Goal: Transaction & Acquisition: Book appointment/travel/reservation

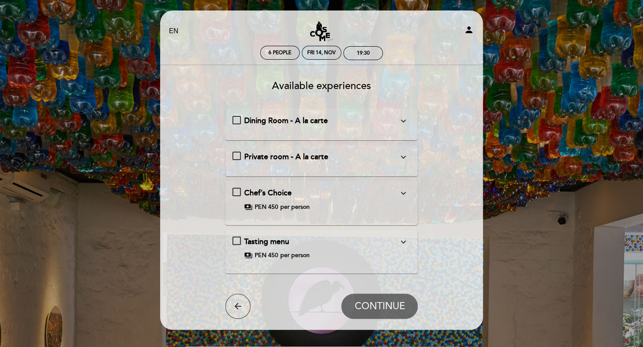
click at [267, 118] on span "Dining Room - A la carte" at bounding box center [286, 120] width 84 height 9
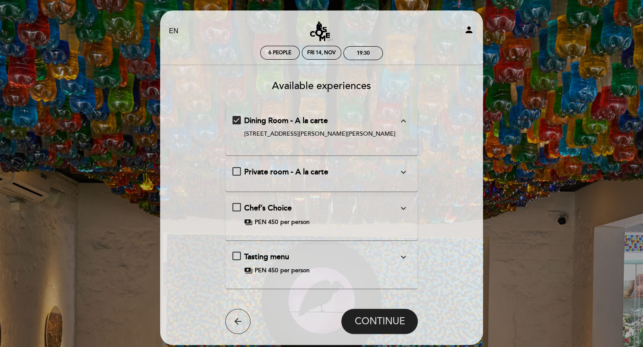
click at [385, 314] on button "CONTINUE" at bounding box center [379, 321] width 77 height 25
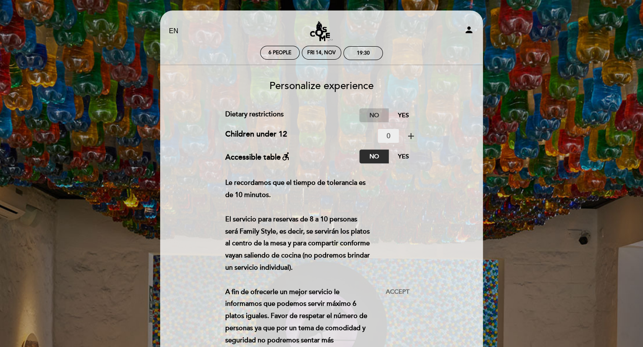
click at [371, 116] on label "No" at bounding box center [373, 115] width 29 height 14
click at [395, 294] on span "Accept" at bounding box center [397, 292] width 24 height 9
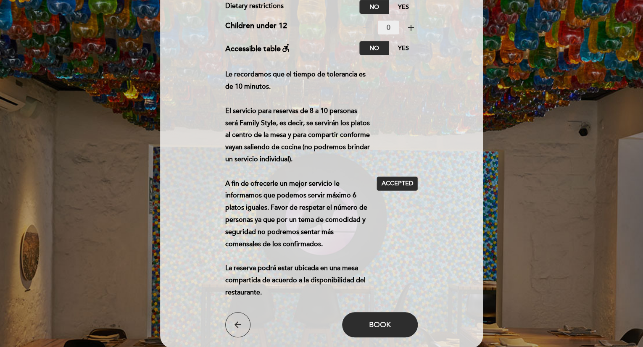
scroll to position [178, 0]
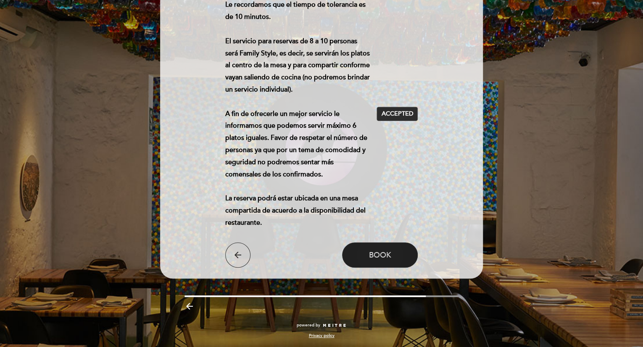
click at [392, 244] on button "Book" at bounding box center [380, 255] width 76 height 25
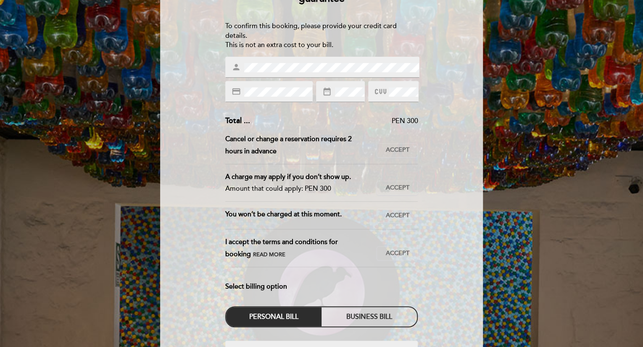
scroll to position [84, 0]
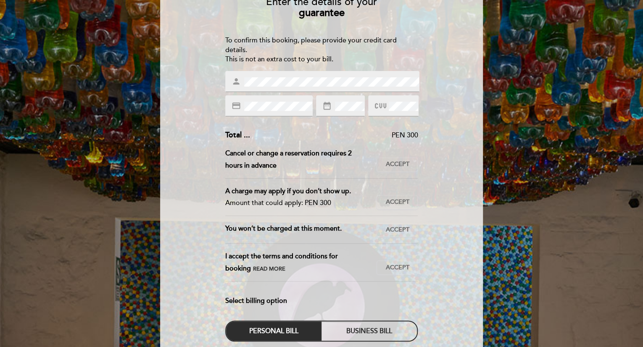
click at [253, 269] on span "Read more" at bounding box center [269, 269] width 32 height 7
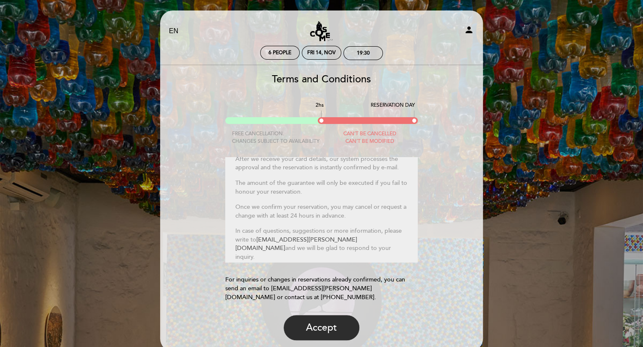
scroll to position [85, 0]
click at [322, 120] on img at bounding box center [321, 117] width 193 height 13
click at [318, 322] on button "Accept" at bounding box center [322, 327] width 76 height 25
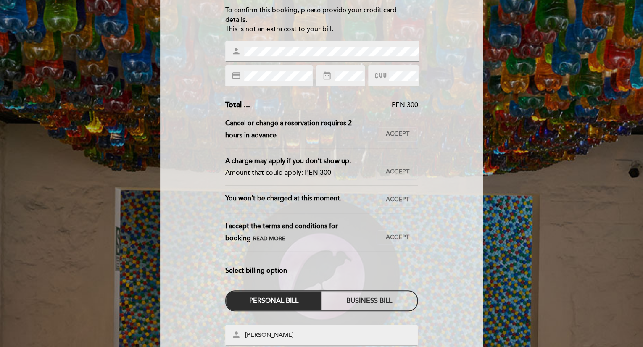
scroll to position [118, 0]
